Goal: Task Accomplishment & Management: Manage account settings

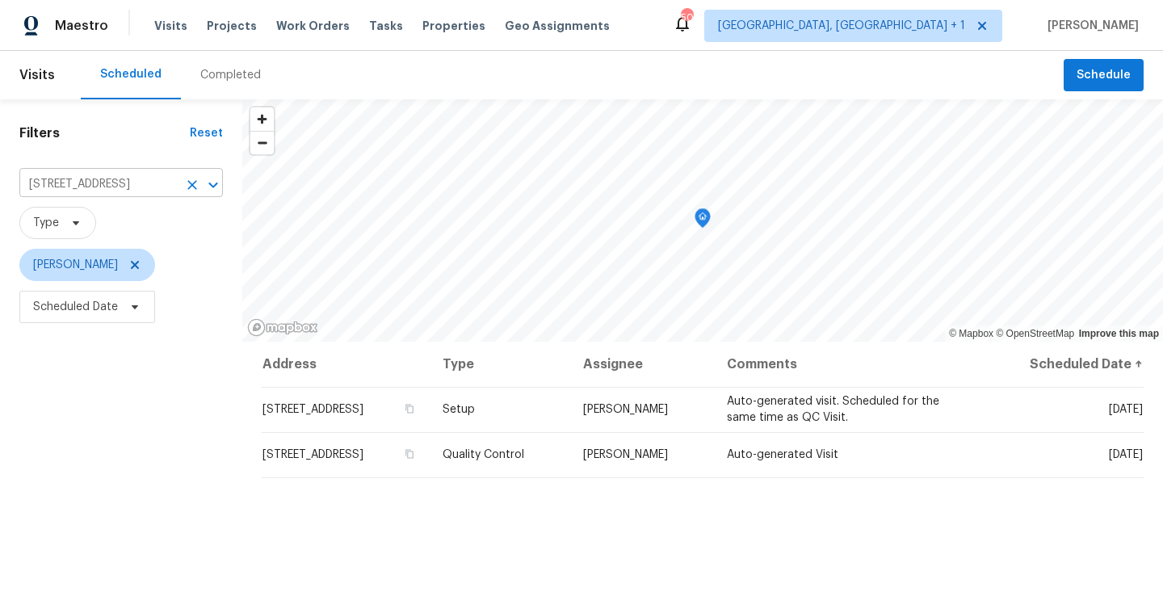
click at [185, 184] on icon "Clear" at bounding box center [192, 185] width 16 height 16
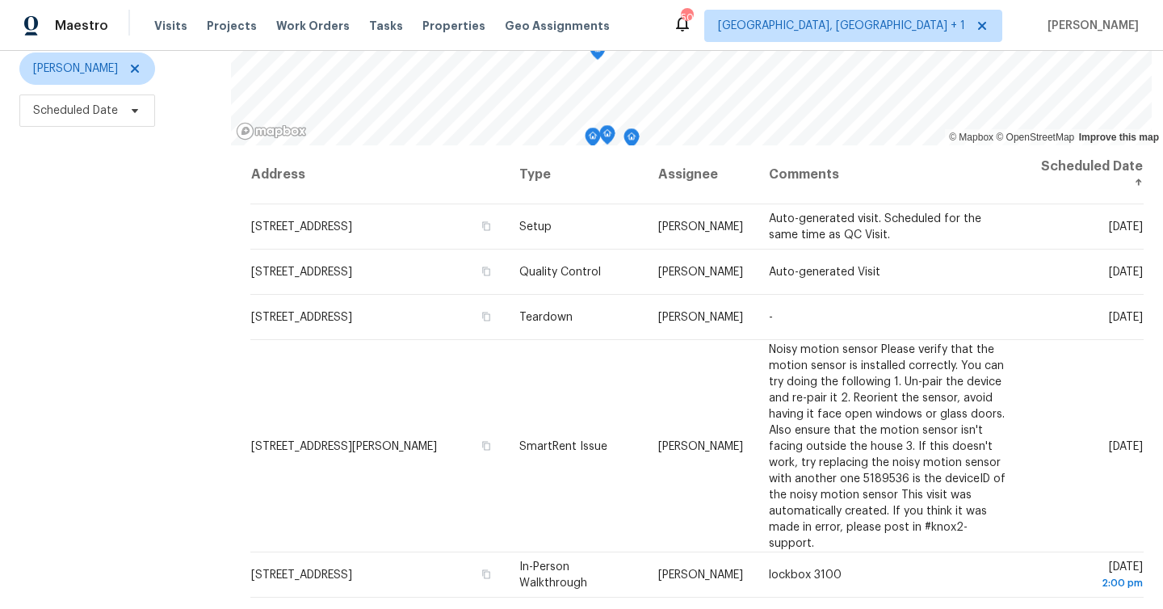
scroll to position [220, 0]
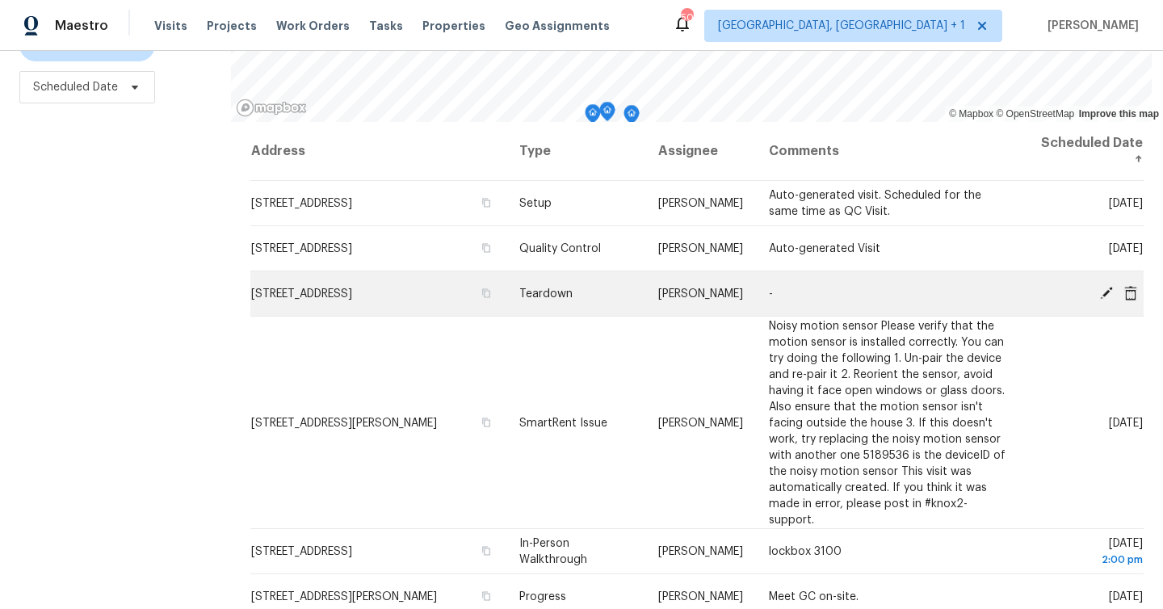
click at [1106, 295] on icon at bounding box center [1106, 292] width 13 height 13
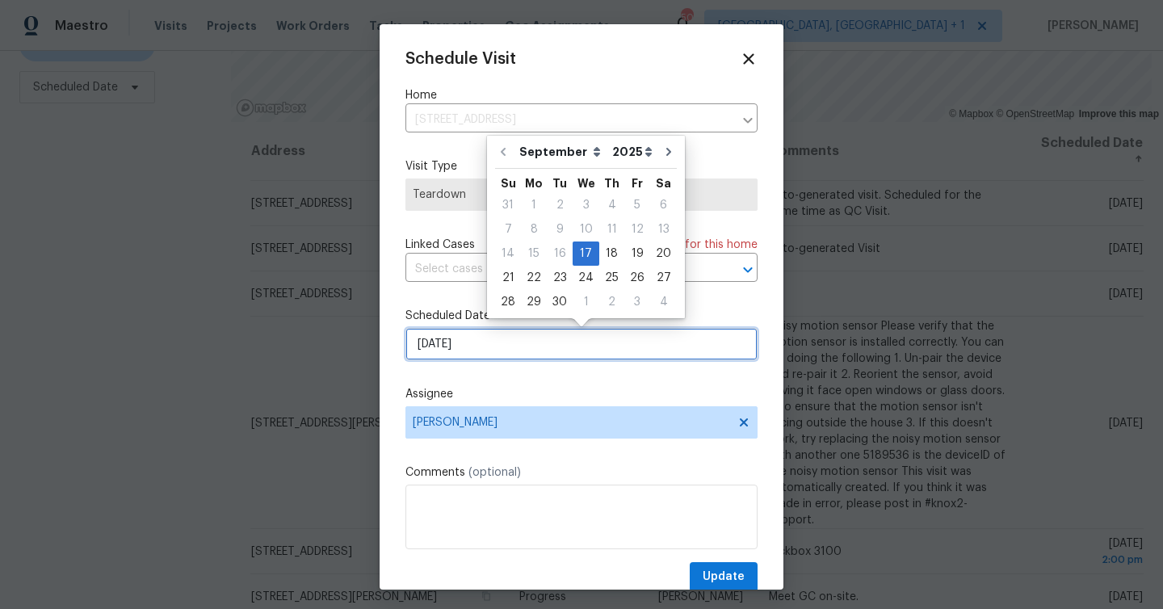
click at [503, 339] on input "9/17/2025" at bounding box center [581, 344] width 352 height 32
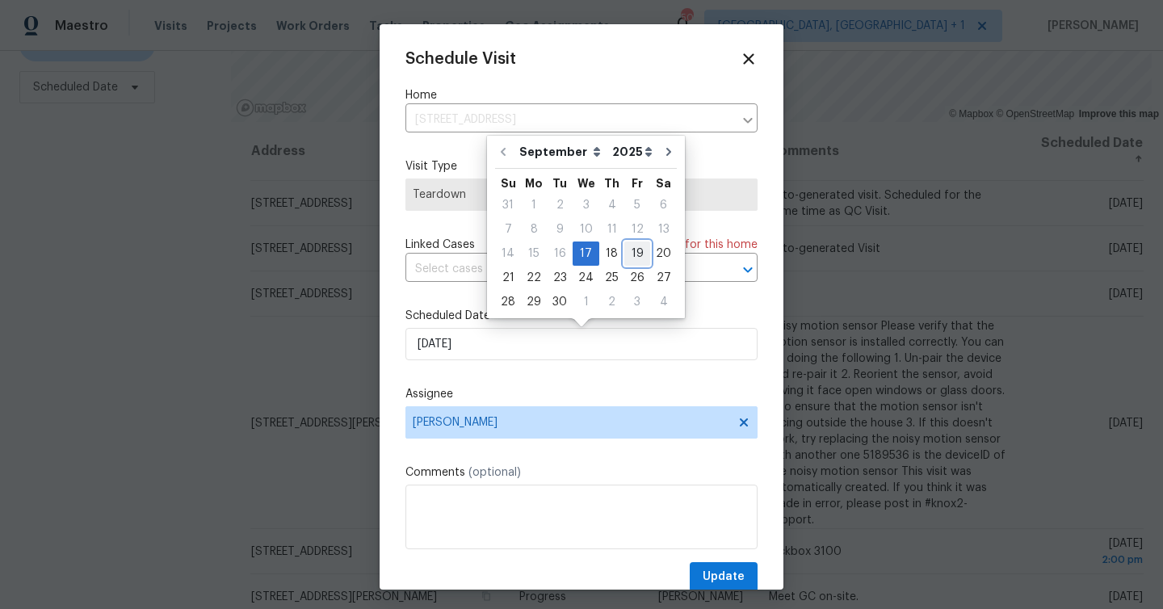
click at [626, 255] on div "19" at bounding box center [637, 253] width 26 height 23
type input "9/19/2025"
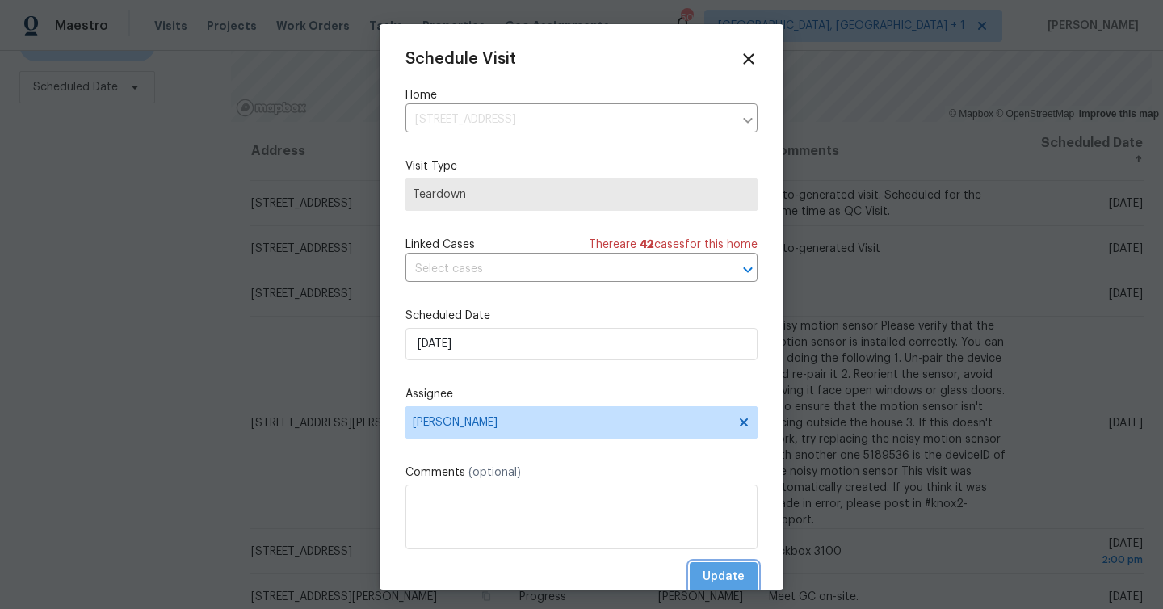
click at [722, 575] on span "Update" at bounding box center [724, 577] width 42 height 20
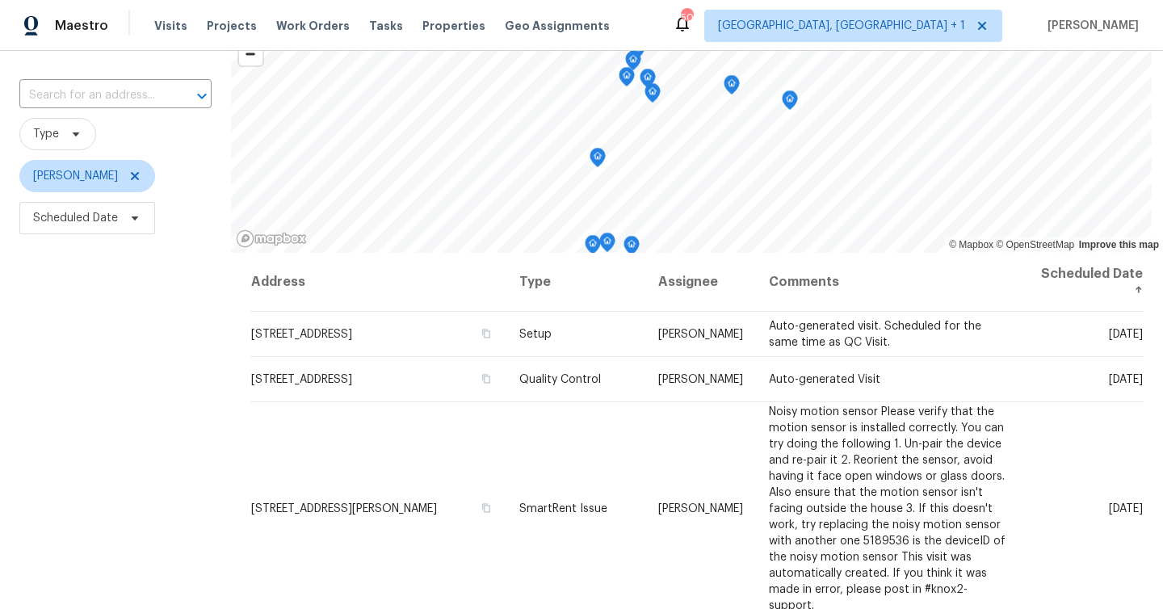
scroll to position [0, 0]
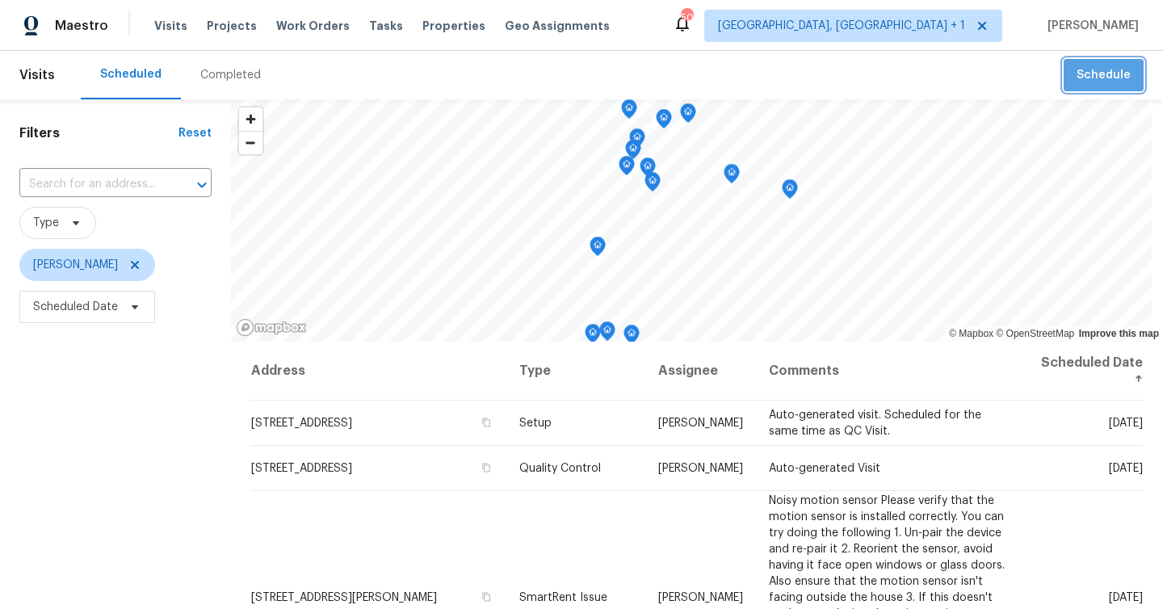
click at [1101, 91] on button "Schedule" at bounding box center [1103, 75] width 80 height 33
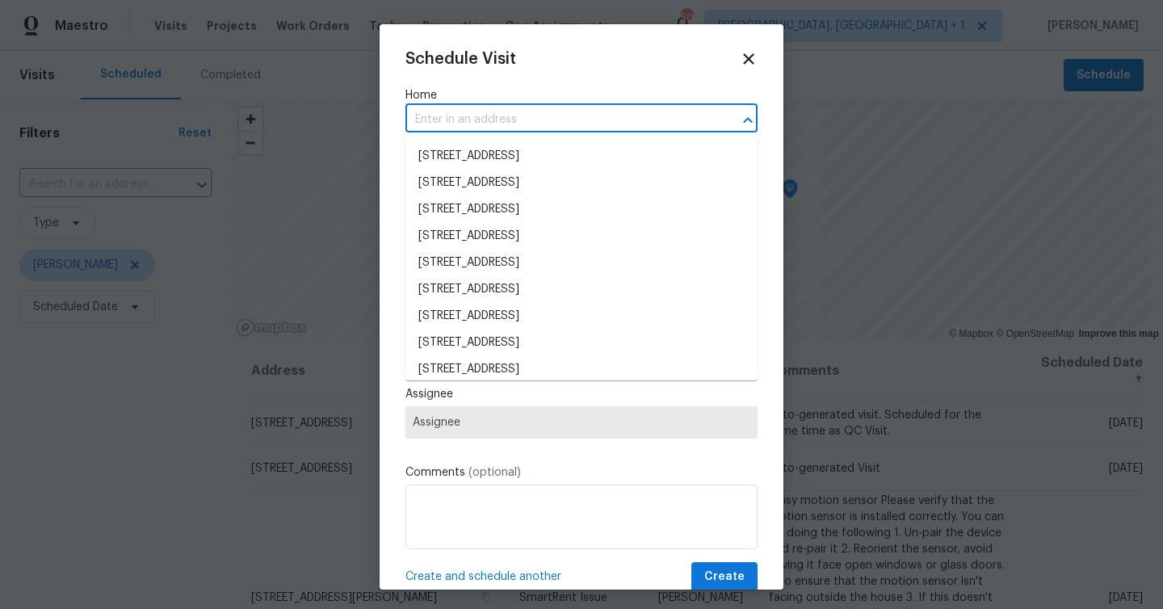
click at [452, 124] on input "text" at bounding box center [558, 119] width 307 height 25
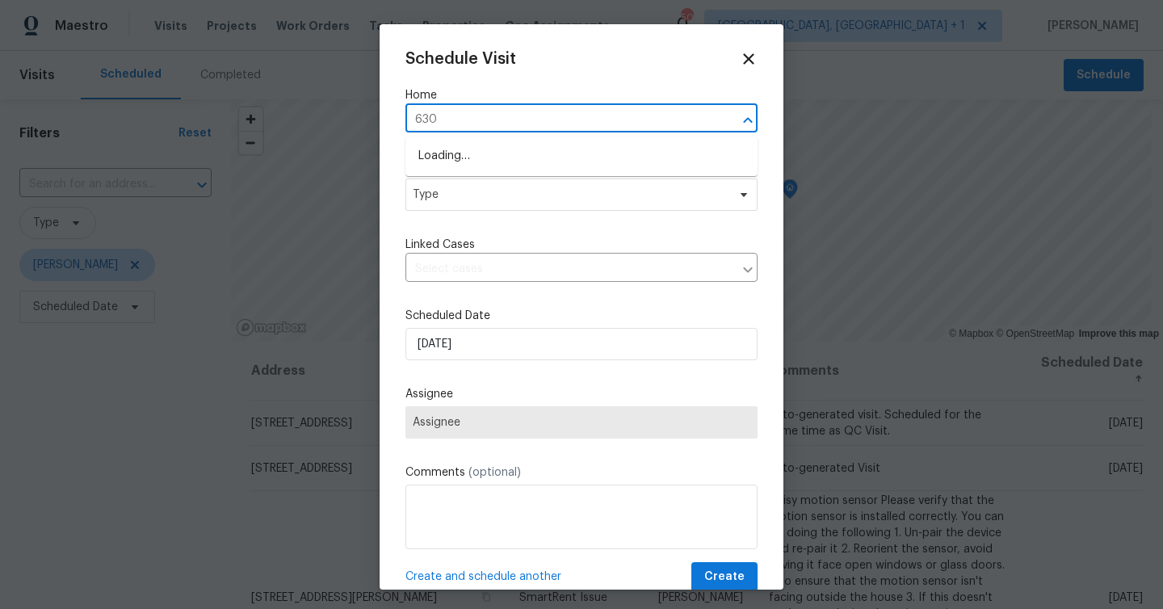
type input "6303"
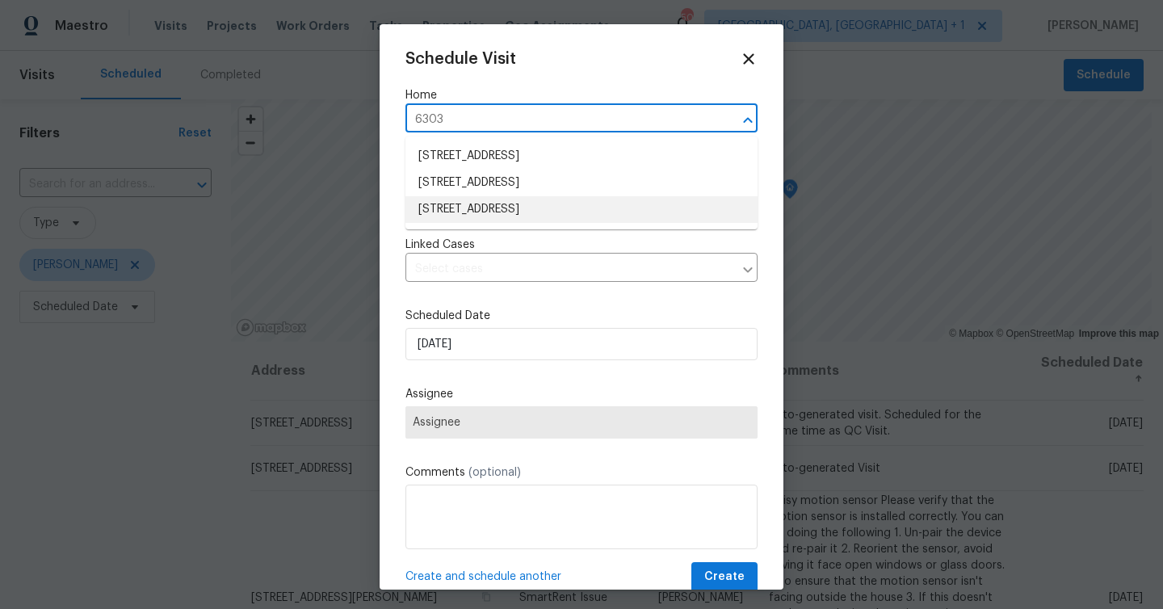
click at [486, 212] on li "6303 Twin Bridges Dr, Zephyrhills, FL 33541" at bounding box center [581, 209] width 352 height 27
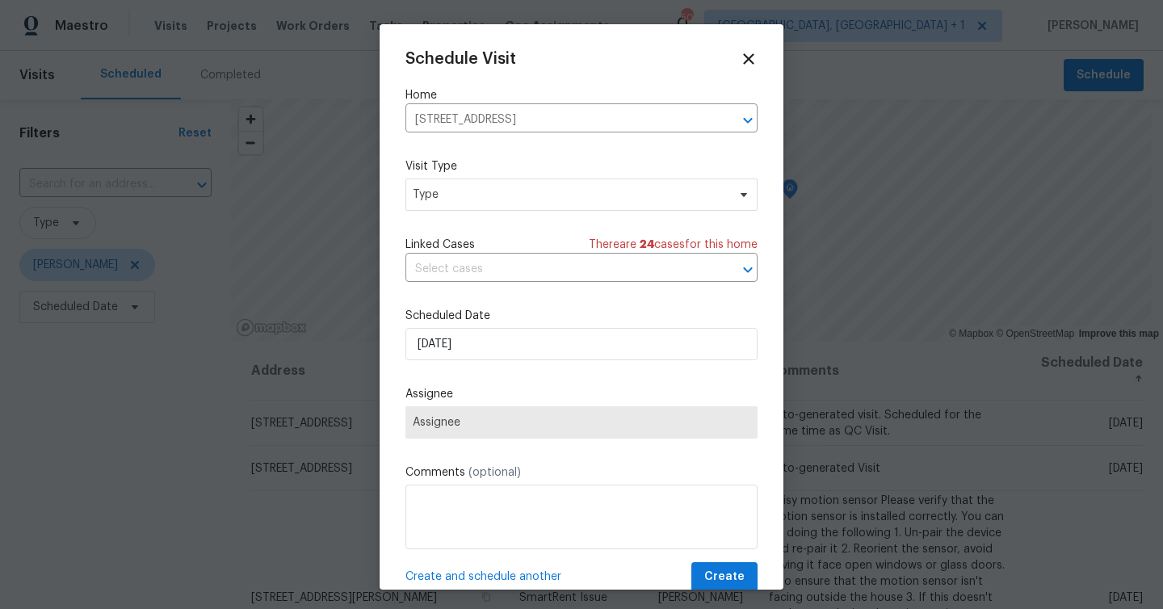
click at [484, 212] on div "Schedule Visit Home 6303 Twin Bridges Dr, Zephyrhills, FL 33541 ​ Visit Type Ty…" at bounding box center [581, 321] width 352 height 542
click at [484, 208] on span "Type" at bounding box center [581, 194] width 352 height 32
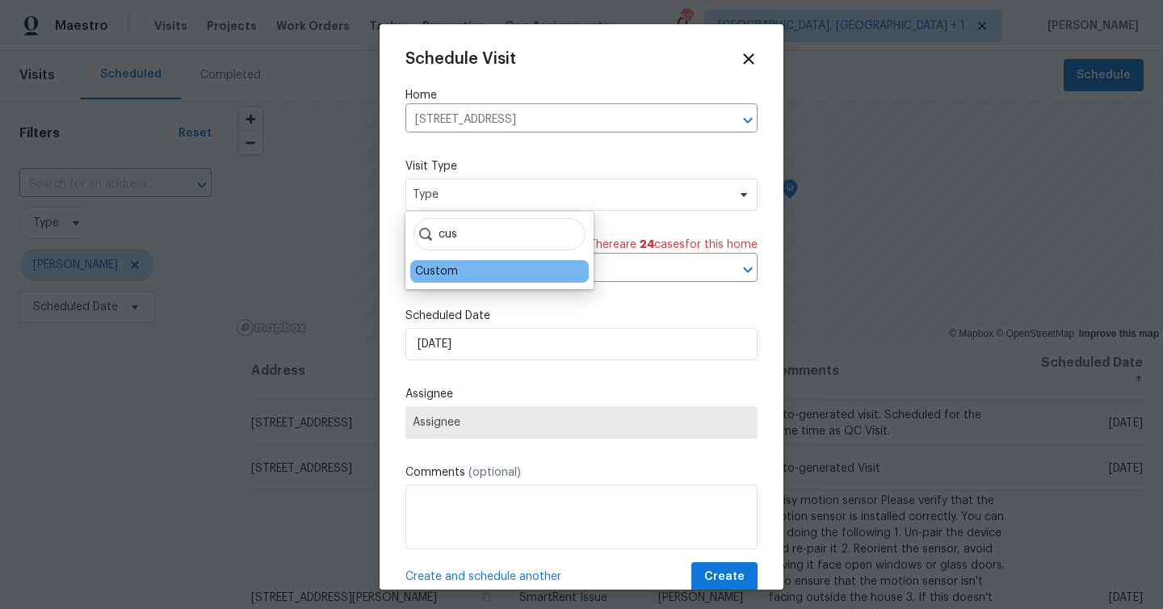
type input "cus"
click at [443, 268] on div "Custom" at bounding box center [436, 271] width 43 height 16
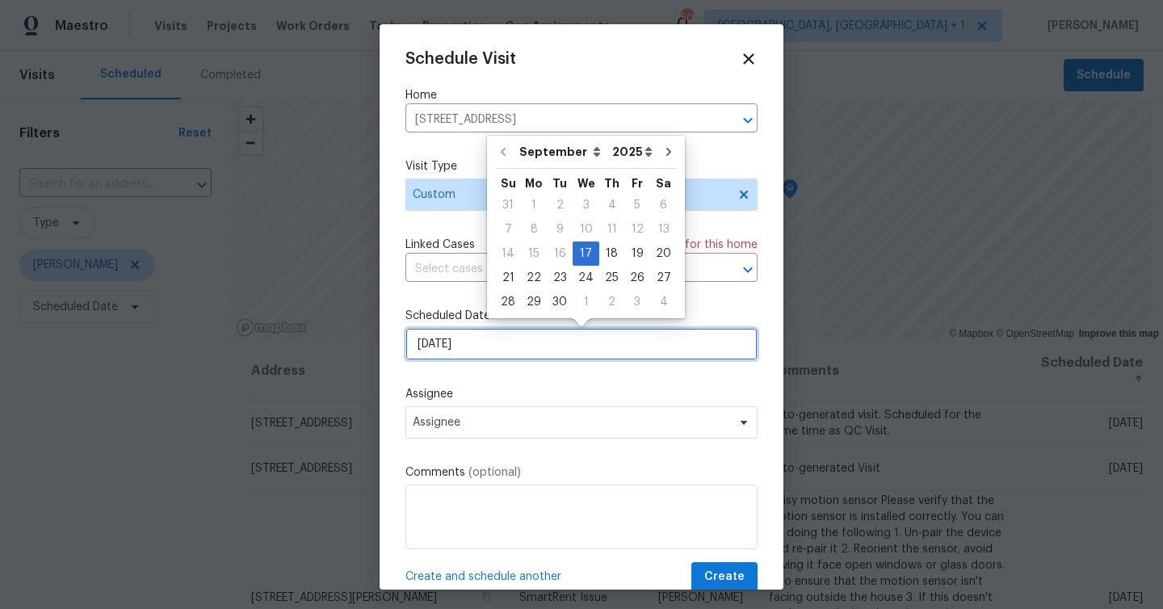
click at [483, 354] on input "9/17/2025" at bounding box center [581, 344] width 352 height 32
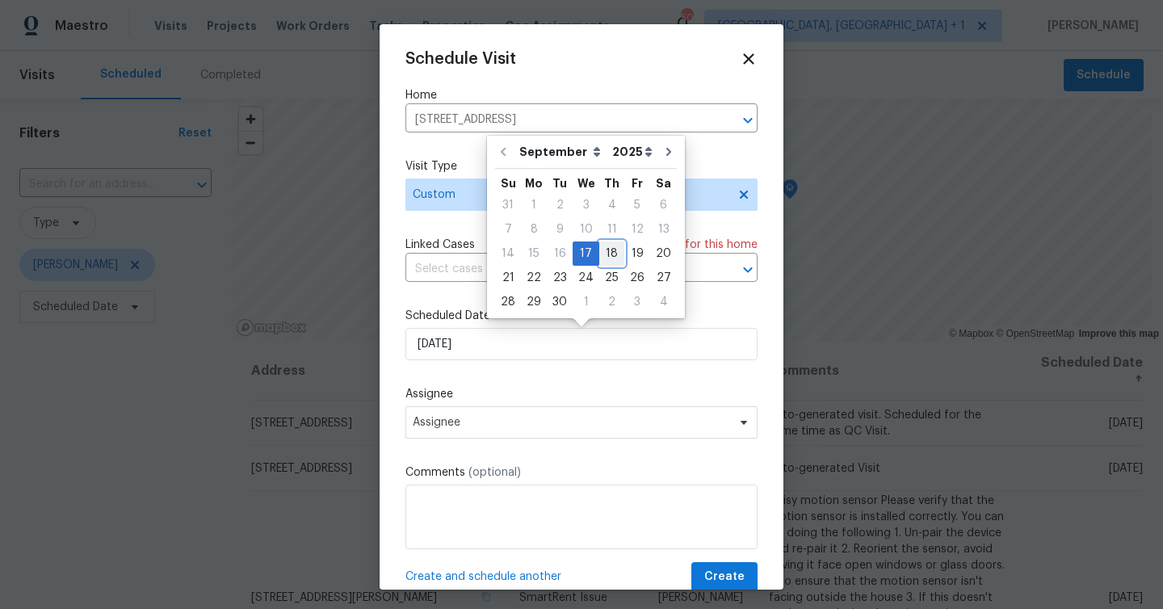
click at [609, 259] on div "18" at bounding box center [611, 253] width 25 height 23
type input "9/18/2025"
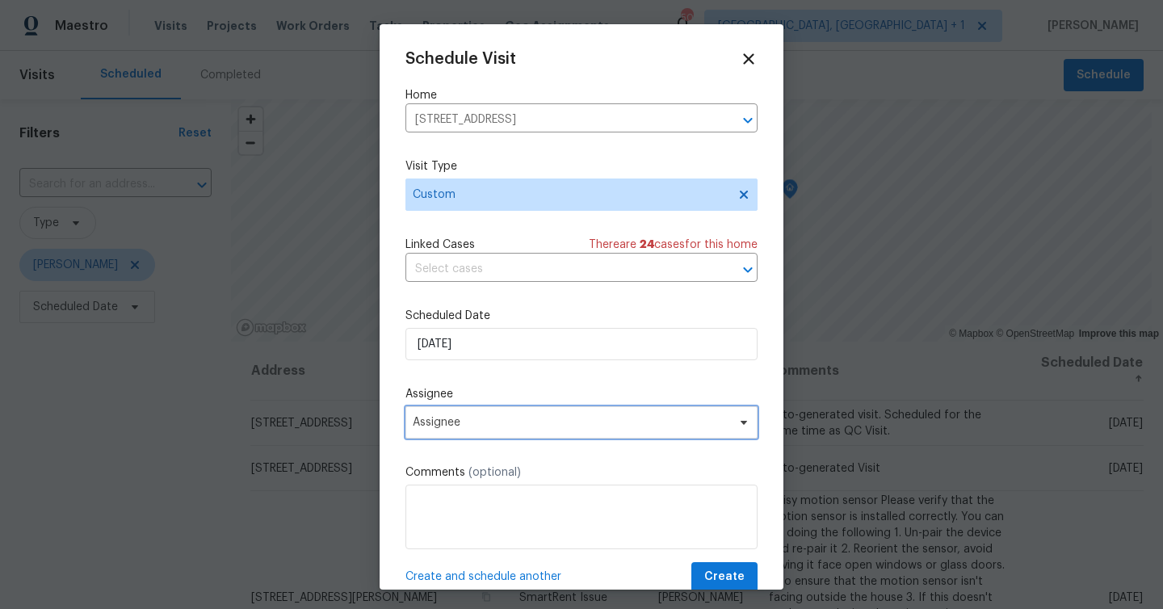
click at [518, 419] on span "Assignee" at bounding box center [571, 422] width 317 height 13
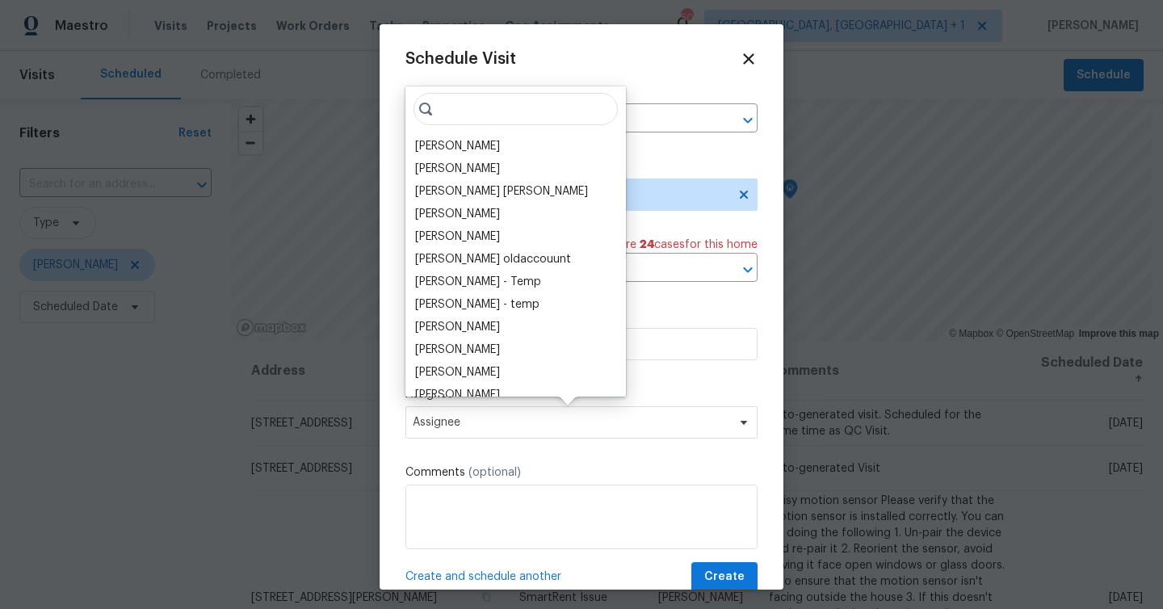
click at [442, 148] on div "[PERSON_NAME]" at bounding box center [457, 146] width 85 height 16
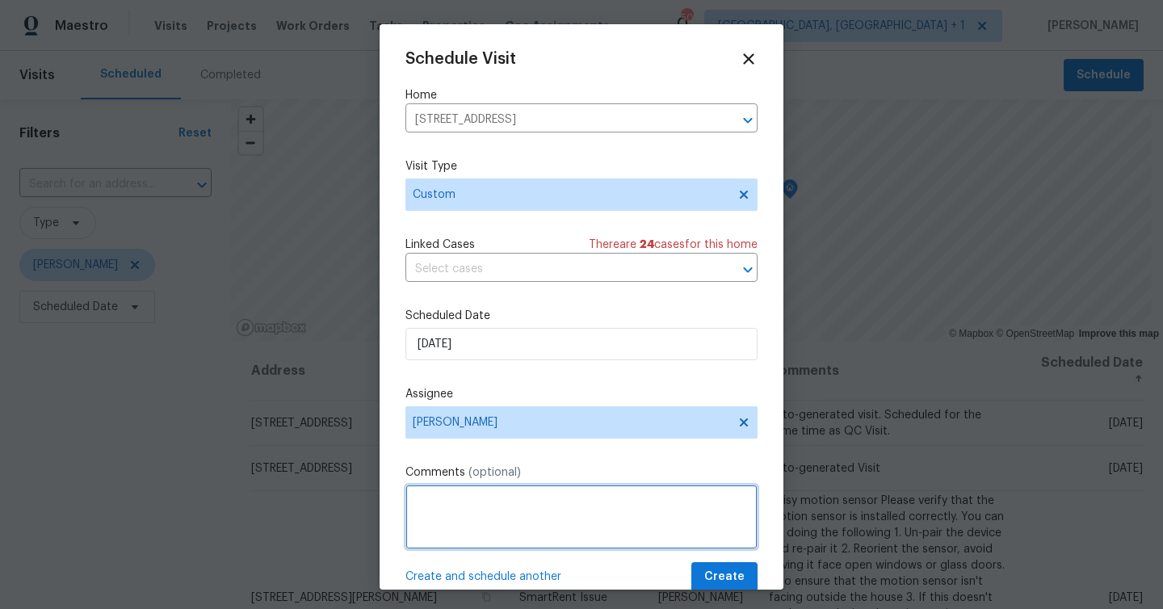
click at [464, 516] on textarea at bounding box center [581, 516] width 352 height 65
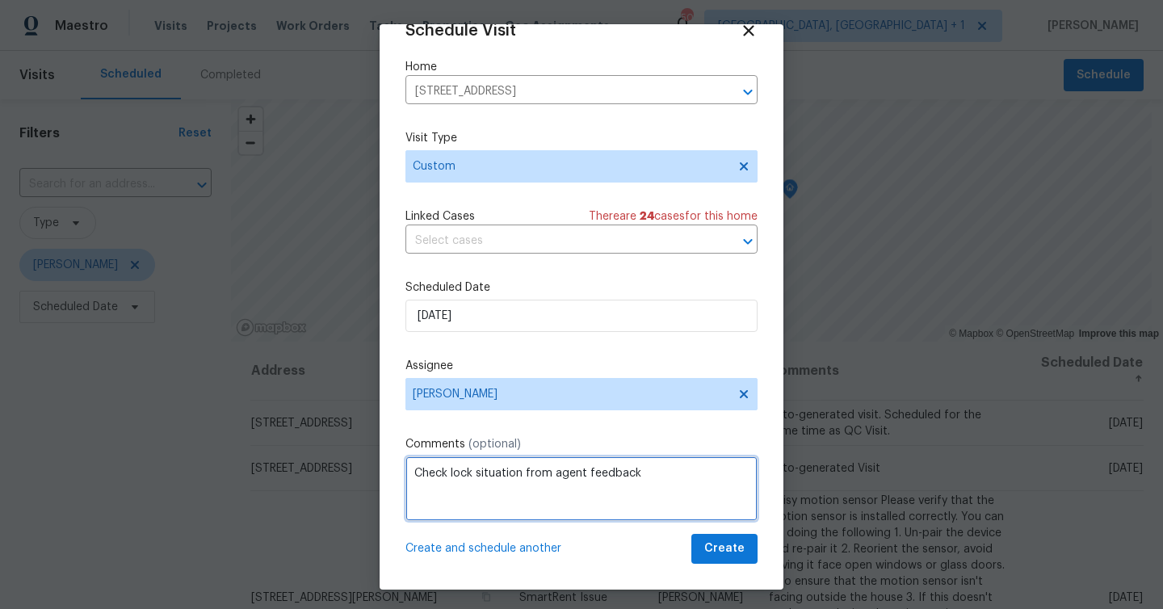
type textarea "Check lock situation from agent feedback"
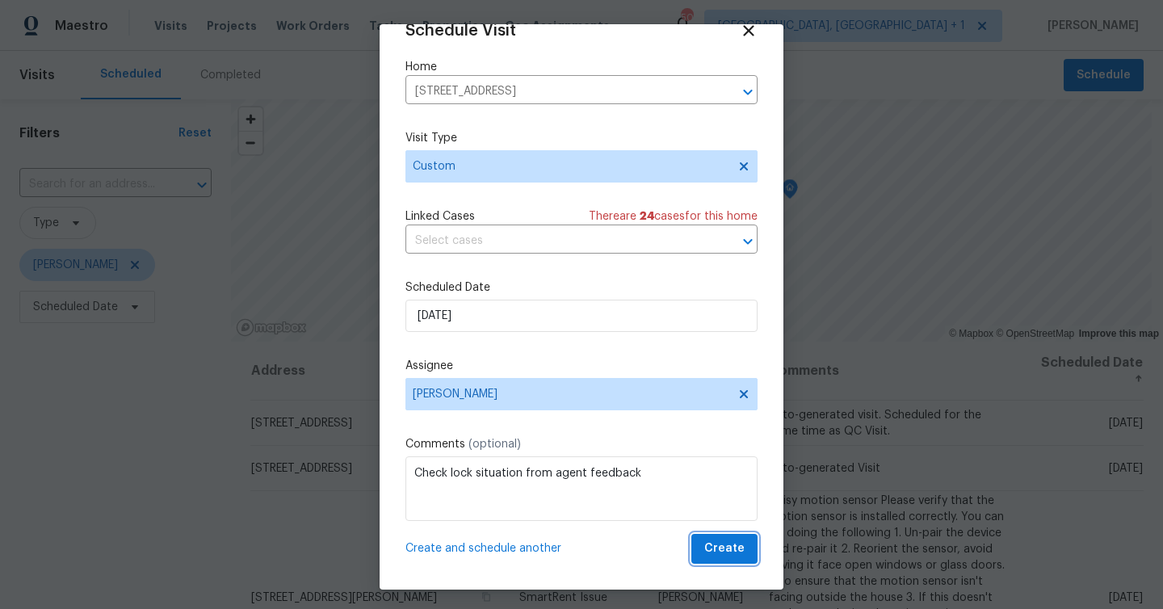
click at [741, 548] on span "Create" at bounding box center [724, 549] width 40 height 20
